Goal: Obtain resource: Download file/media

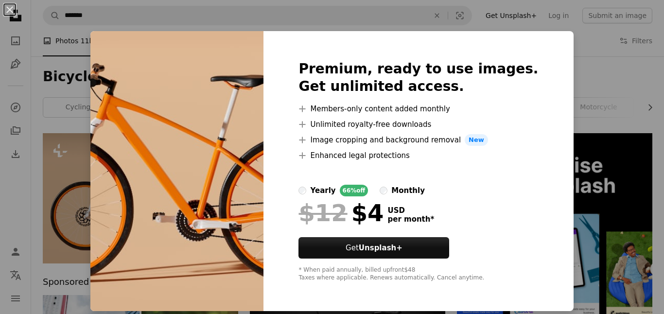
click at [173, 207] on img at bounding box center [176, 171] width 173 height 280
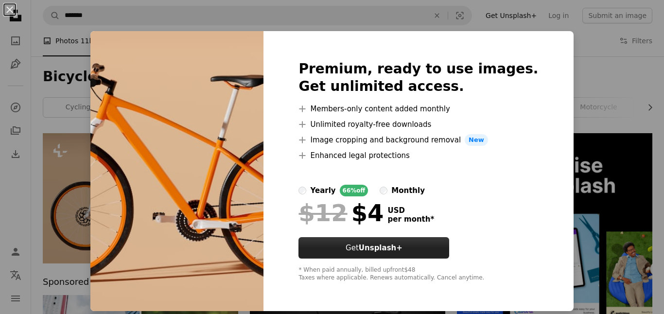
click at [403, 250] on strong "Unsplash+" at bounding box center [381, 248] width 44 height 9
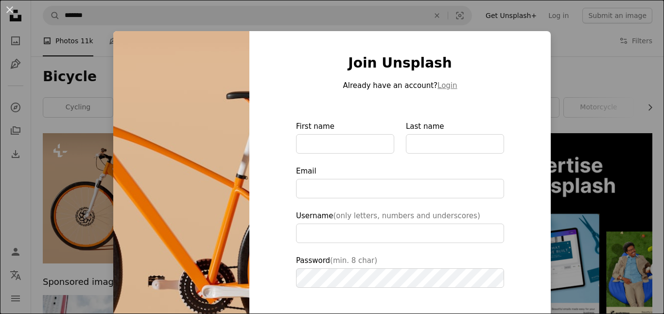
type input "*******"
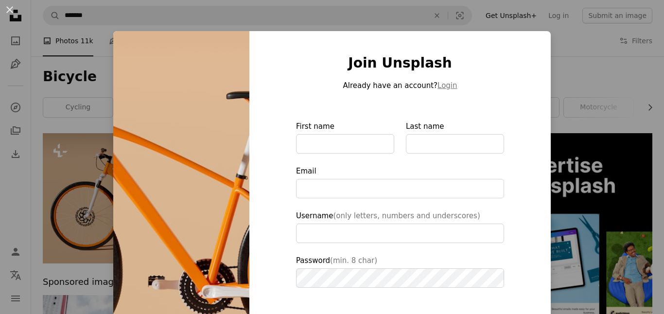
click at [608, 33] on div "An X shape Join Unsplash Already have an account? Login First name Last name Em…" at bounding box center [332, 157] width 664 height 314
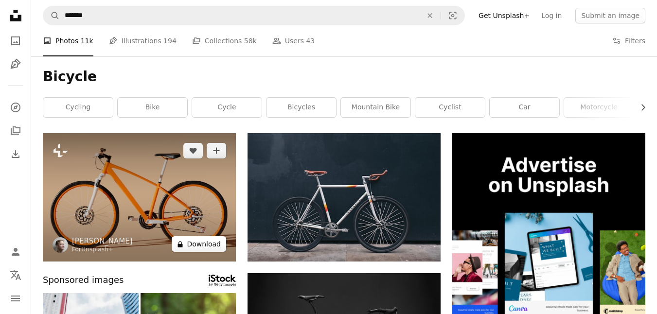
click at [178, 249] on button "A lock Download" at bounding box center [199, 244] width 54 height 16
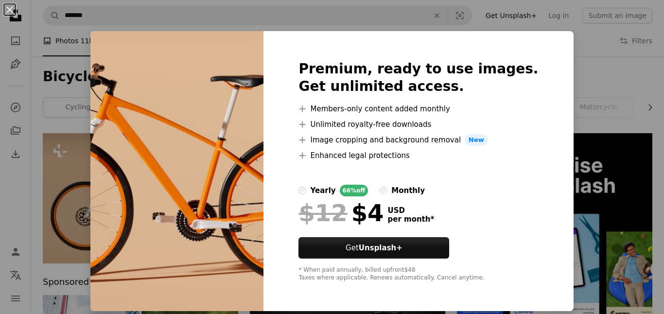
click at [83, 56] on div "An X shape Premium, ready to use images. Get unlimited access. A plus sign Memb…" at bounding box center [332, 157] width 664 height 314
